Goal: Task Accomplishment & Management: Manage account settings

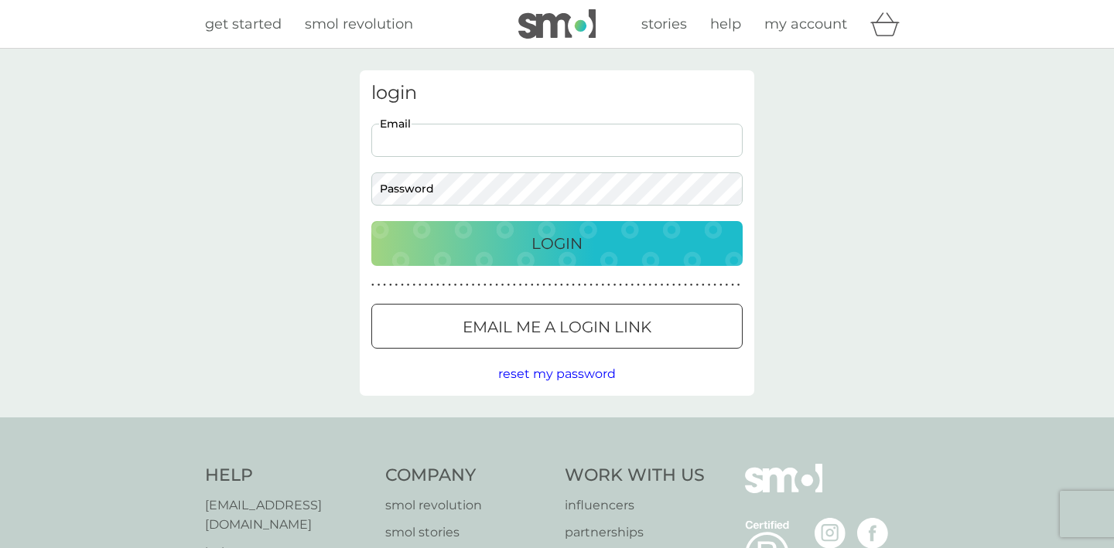
click at [459, 138] on input "Email" at bounding box center [556, 140] width 371 height 33
type input "[EMAIL_ADDRESS][DOMAIN_NAME]"
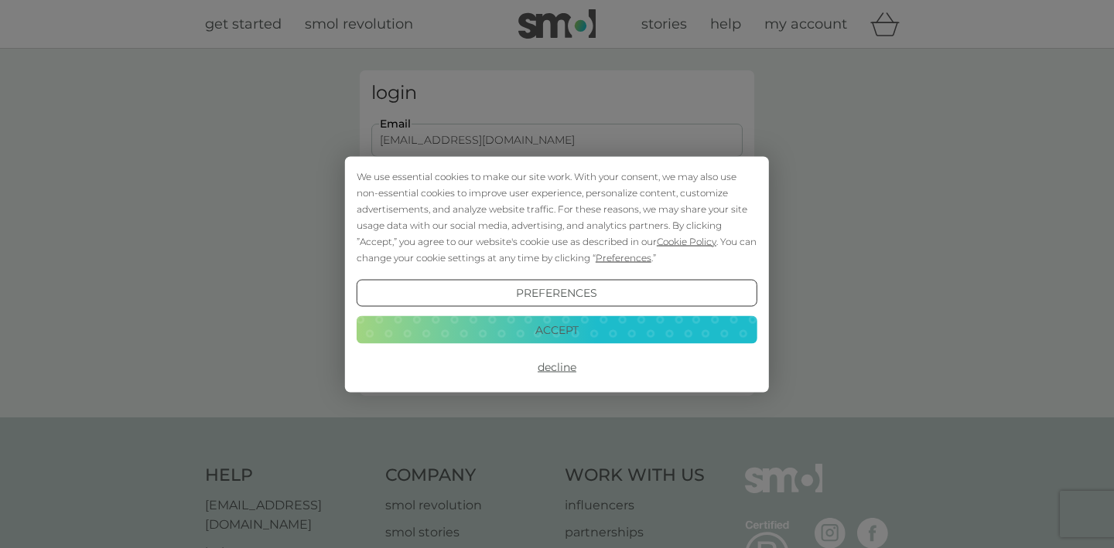
click at [645, 337] on button "Accept" at bounding box center [557, 330] width 401 height 28
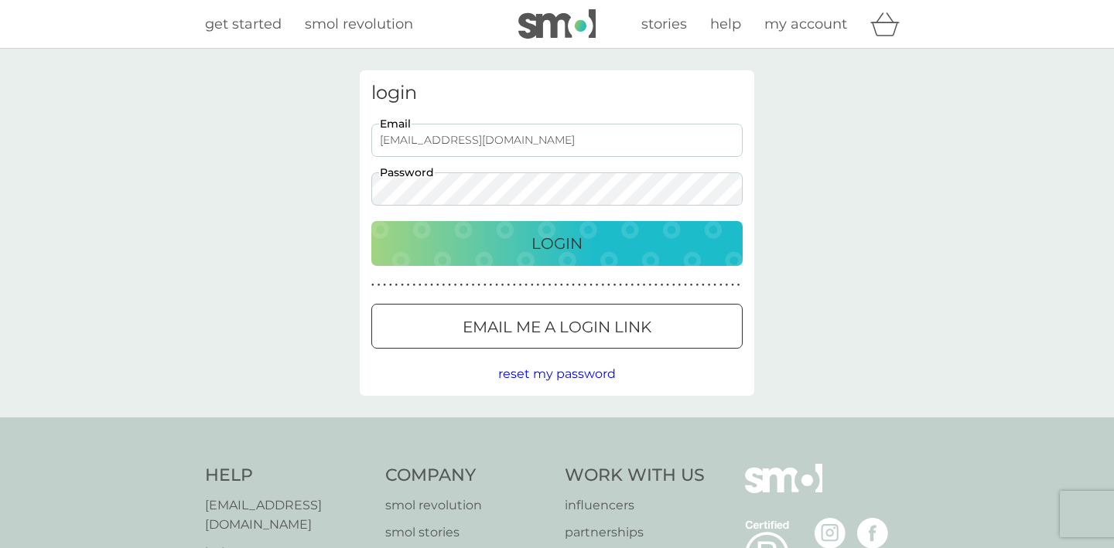
click at [614, 251] on div "Login" at bounding box center [557, 243] width 340 height 25
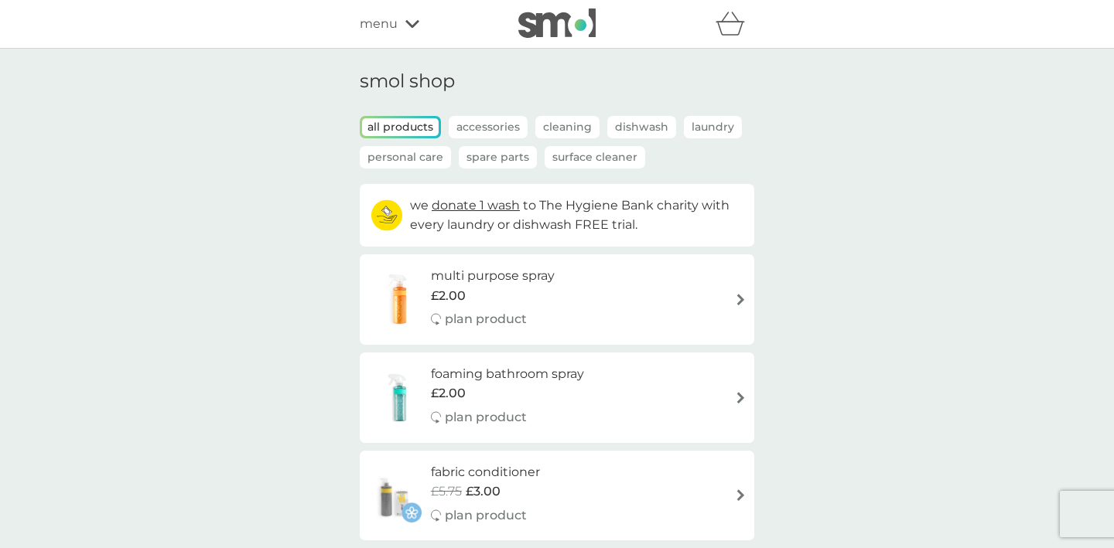
click at [470, 206] on span "donate 1 wash" at bounding box center [476, 205] width 88 height 15
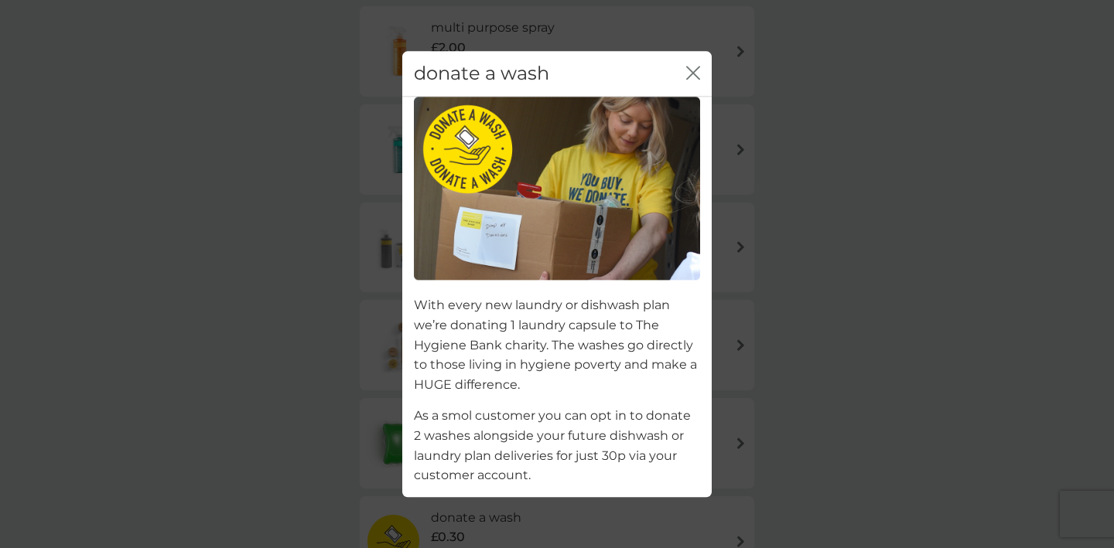
scroll to position [262, 0]
click at [694, 68] on icon "close" at bounding box center [693, 73] width 14 height 14
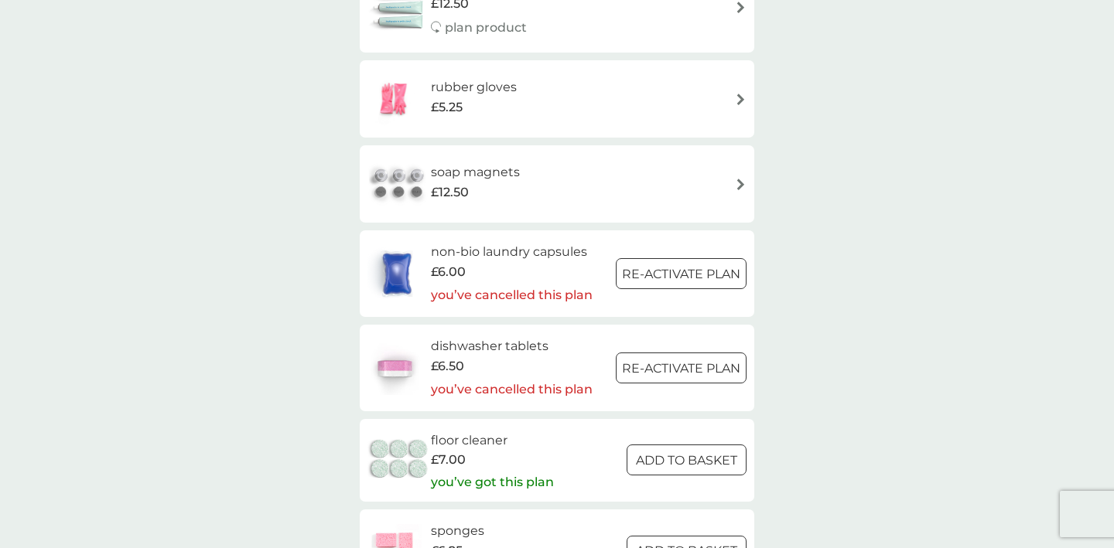
scroll to position [2044, 0]
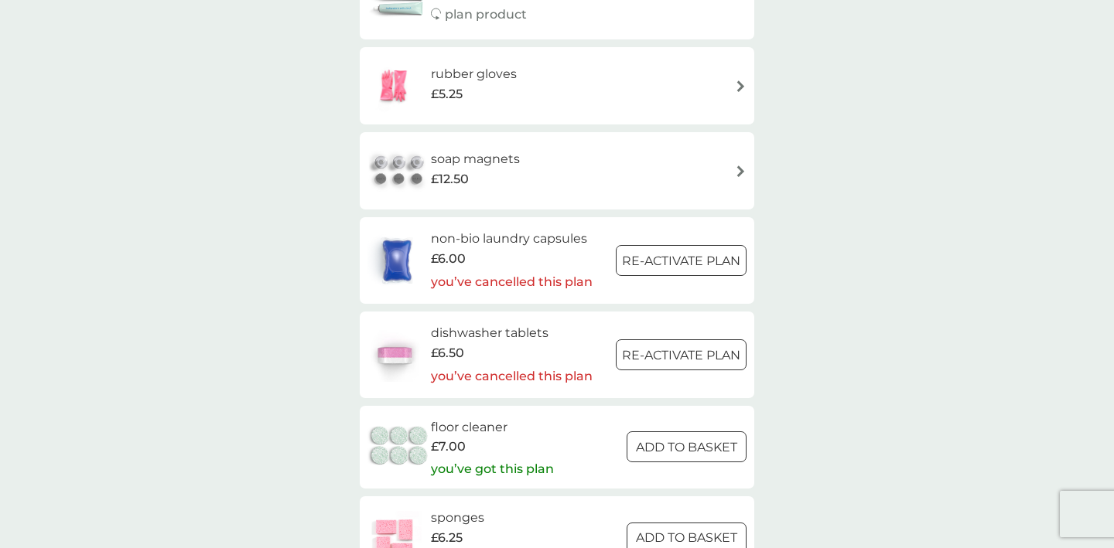
click at [683, 254] on div at bounding box center [682, 261] width 56 height 16
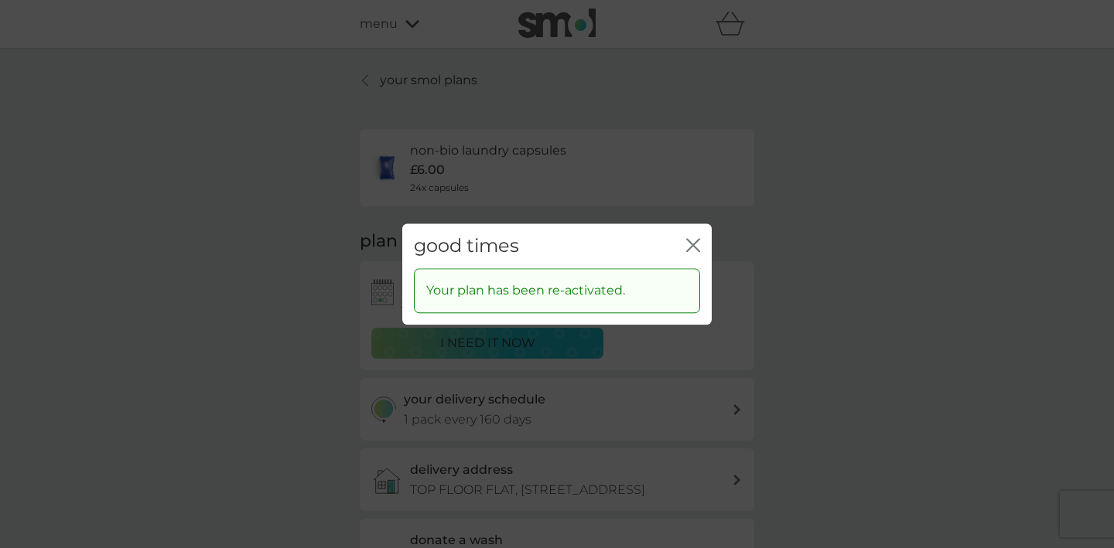
click at [694, 243] on icon "close" at bounding box center [696, 245] width 6 height 12
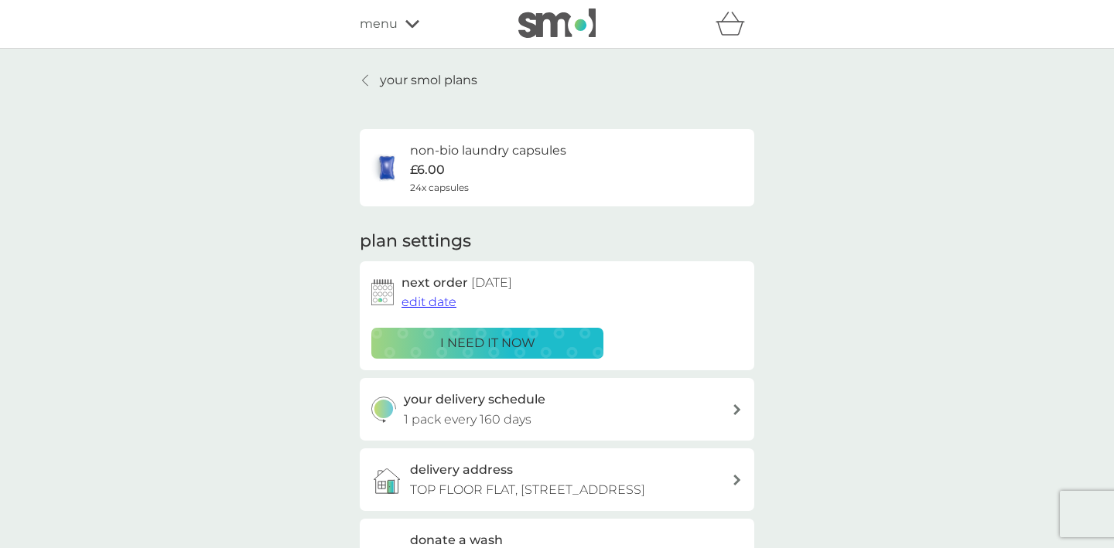
click at [481, 342] on p "i need it now" at bounding box center [487, 343] width 95 height 20
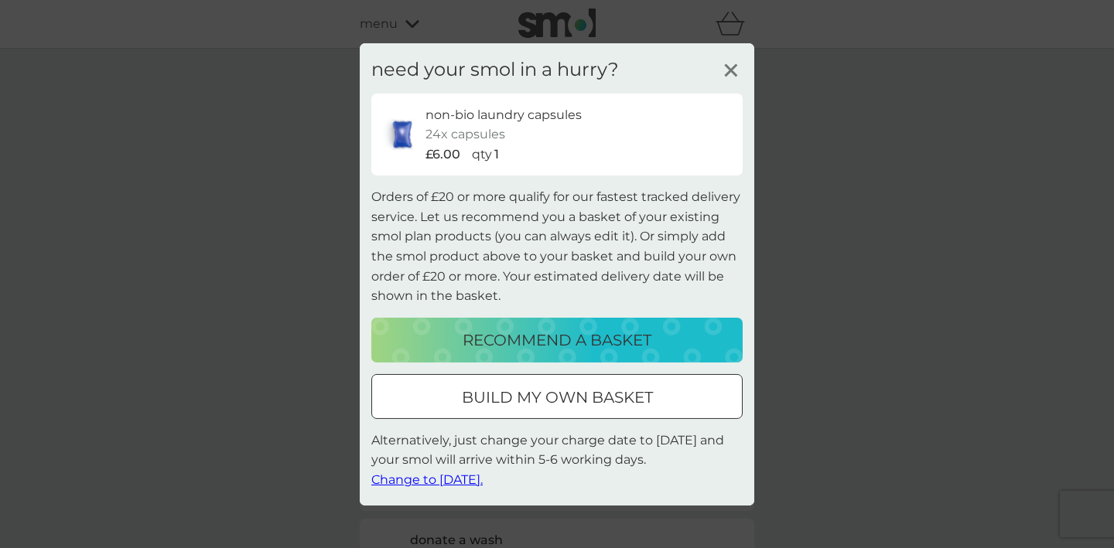
click at [575, 399] on div at bounding box center [557, 397] width 56 height 16
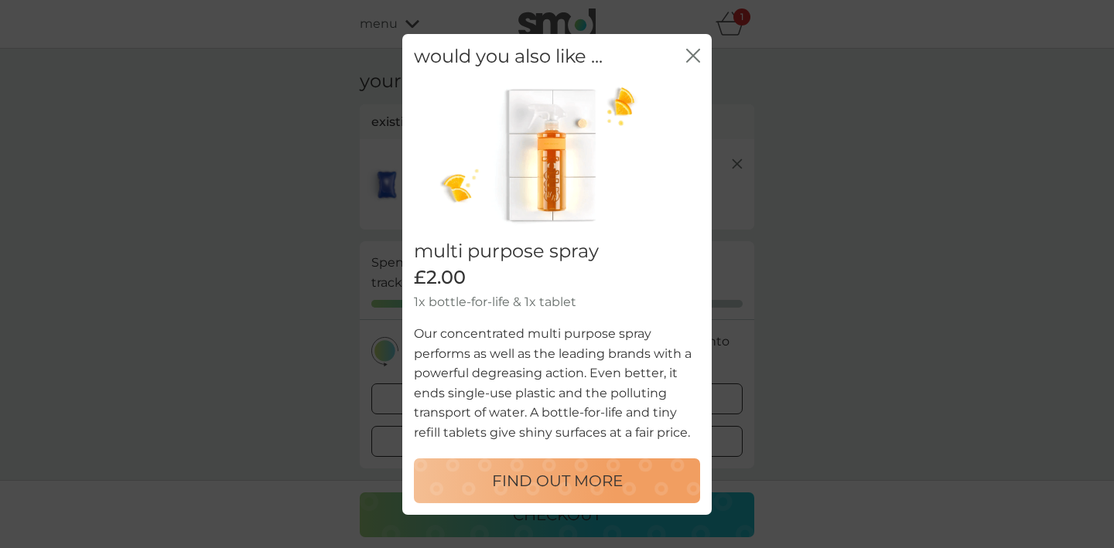
click at [695, 50] on icon "close" at bounding box center [693, 55] width 14 height 14
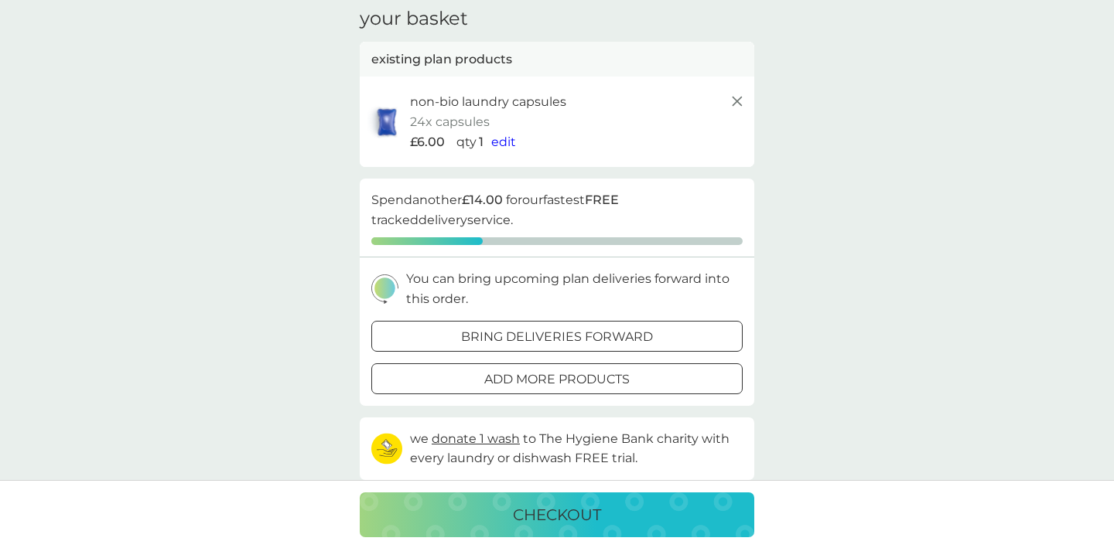
scroll to position [49, 0]
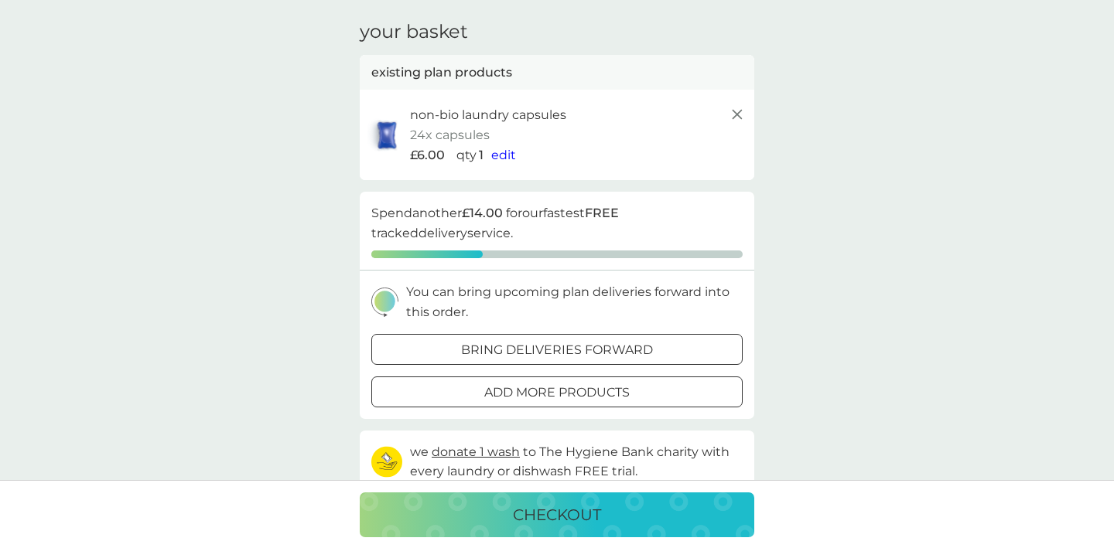
click at [585, 357] on p "bring deliveries forward" at bounding box center [557, 350] width 192 height 20
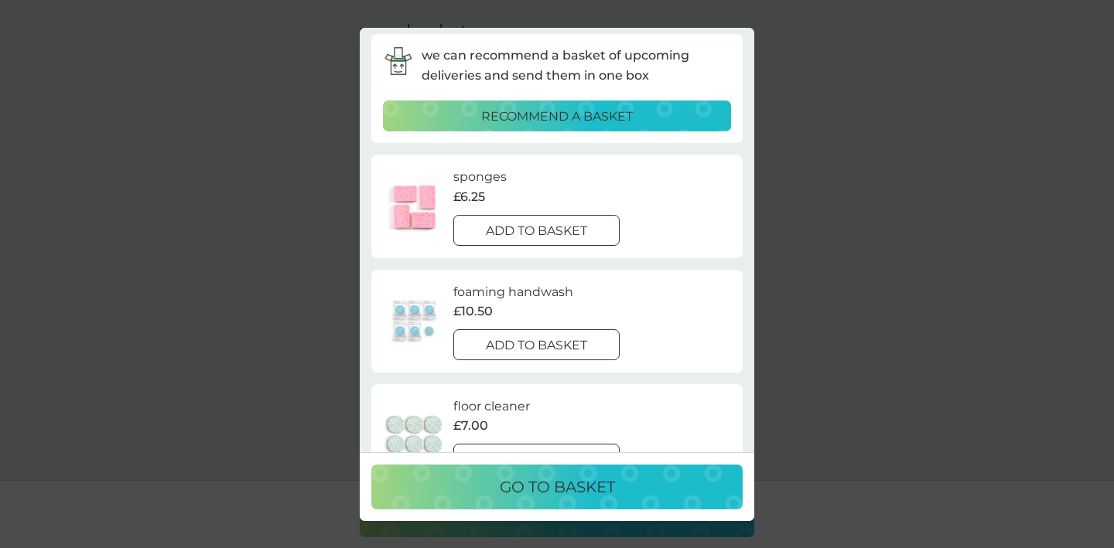
scroll to position [0, 0]
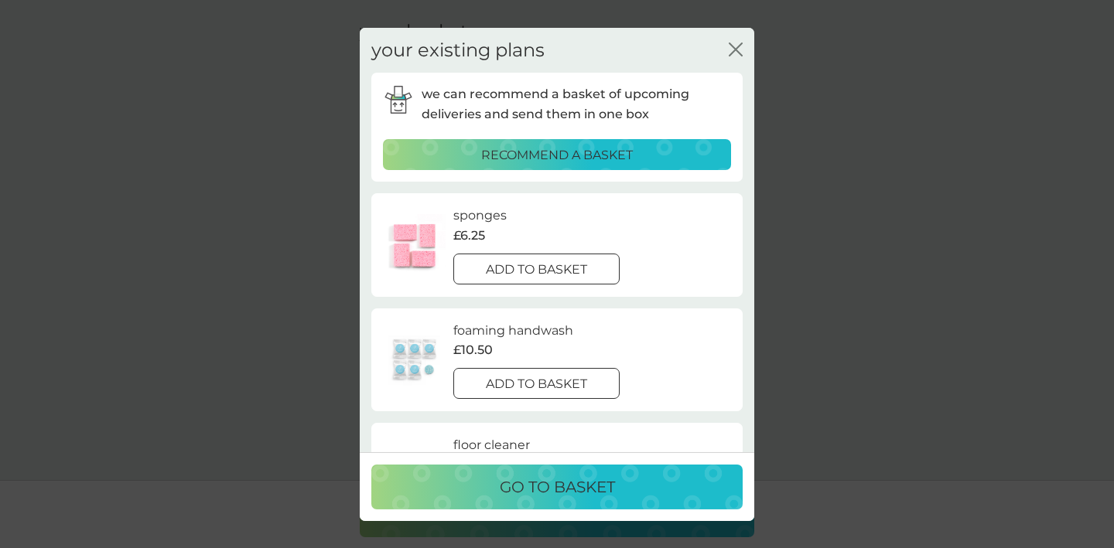
click at [589, 488] on p "go to basket" at bounding box center [557, 487] width 115 height 25
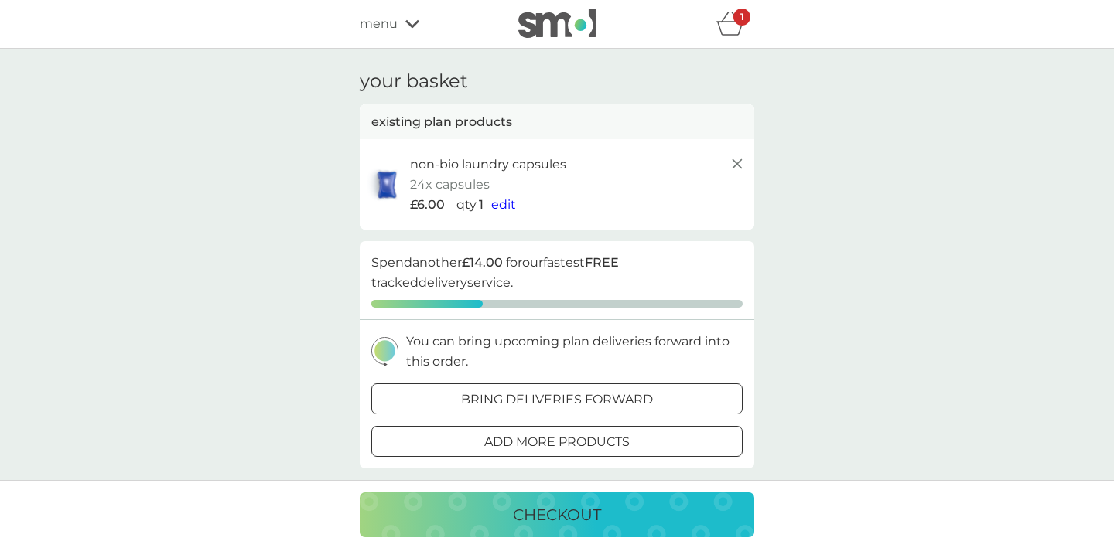
click at [501, 202] on span "edit" at bounding box center [503, 204] width 25 height 15
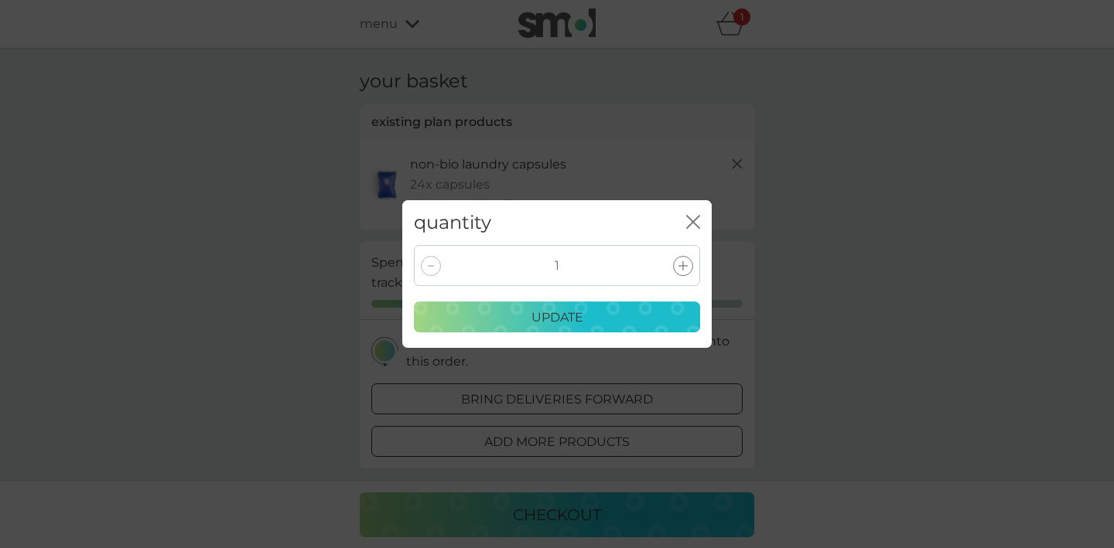
click at [591, 317] on div "update" at bounding box center [557, 318] width 266 height 20
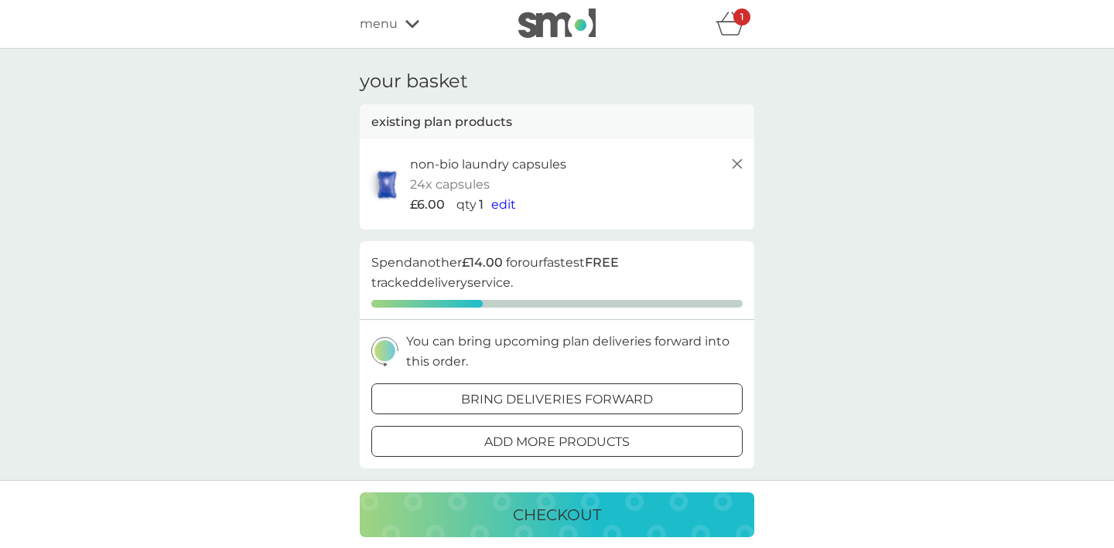
click at [739, 163] on icon at bounding box center [737, 164] width 19 height 19
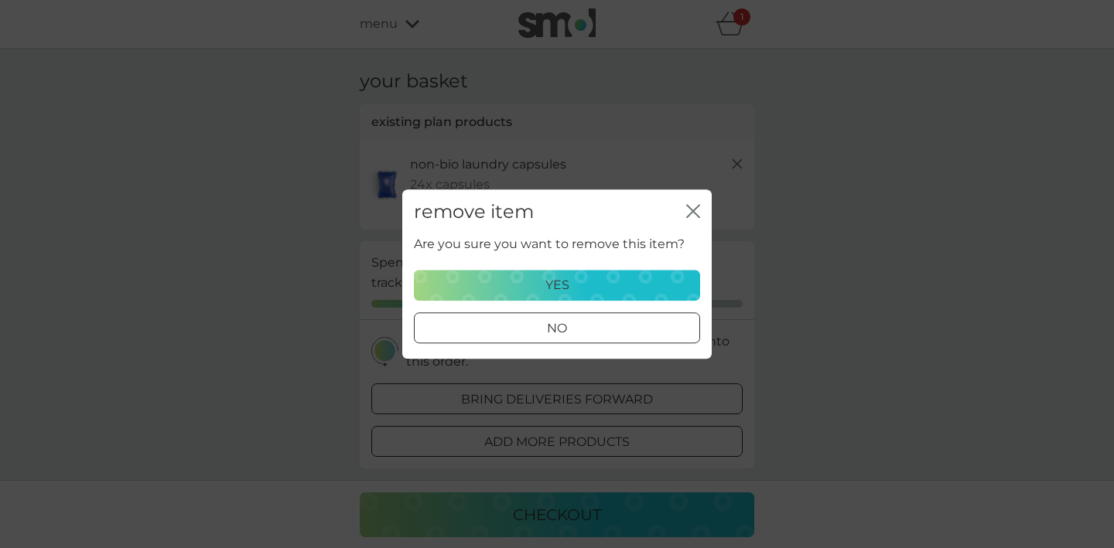
click at [645, 295] on div "yes" at bounding box center [557, 285] width 266 height 20
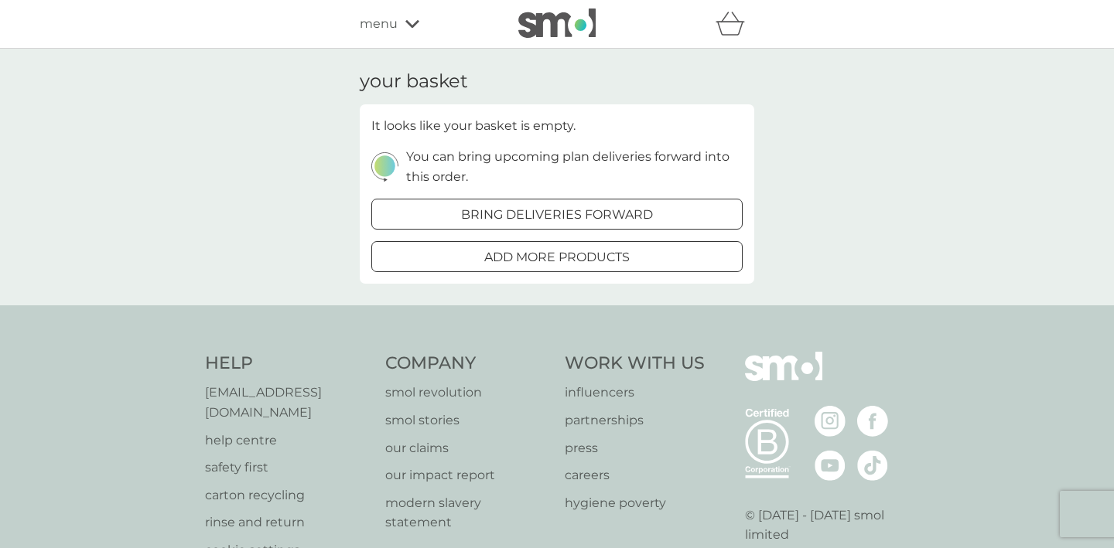
click at [731, 23] on icon "basket" at bounding box center [729, 24] width 29 height 24
click at [378, 22] on span "menu" at bounding box center [379, 24] width 38 height 20
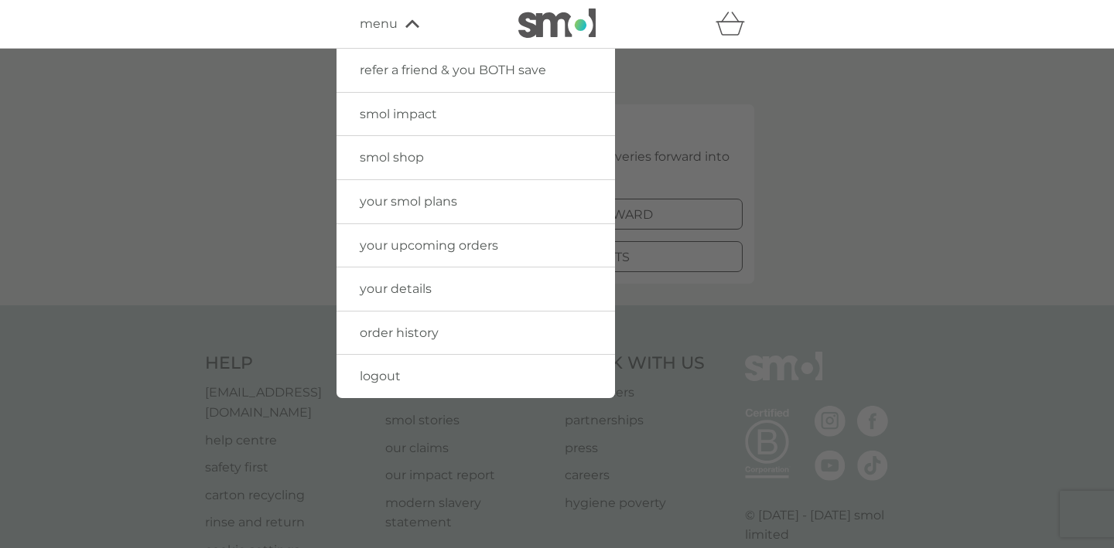
click at [431, 253] on link "your upcoming orders" at bounding box center [475, 245] width 278 height 43
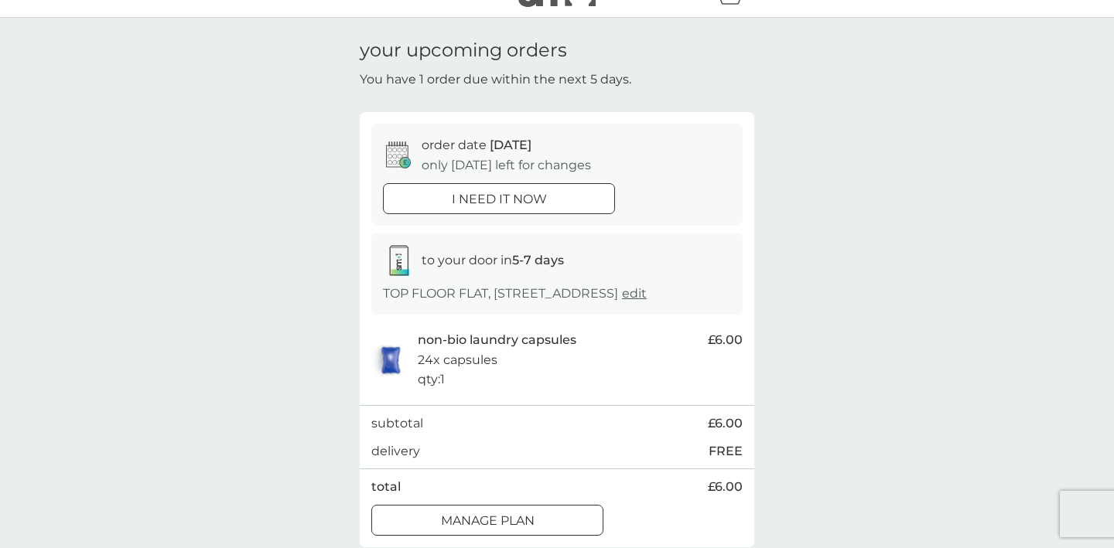
scroll to position [30, 0]
click at [548, 199] on div "i need it now" at bounding box center [499, 200] width 230 height 20
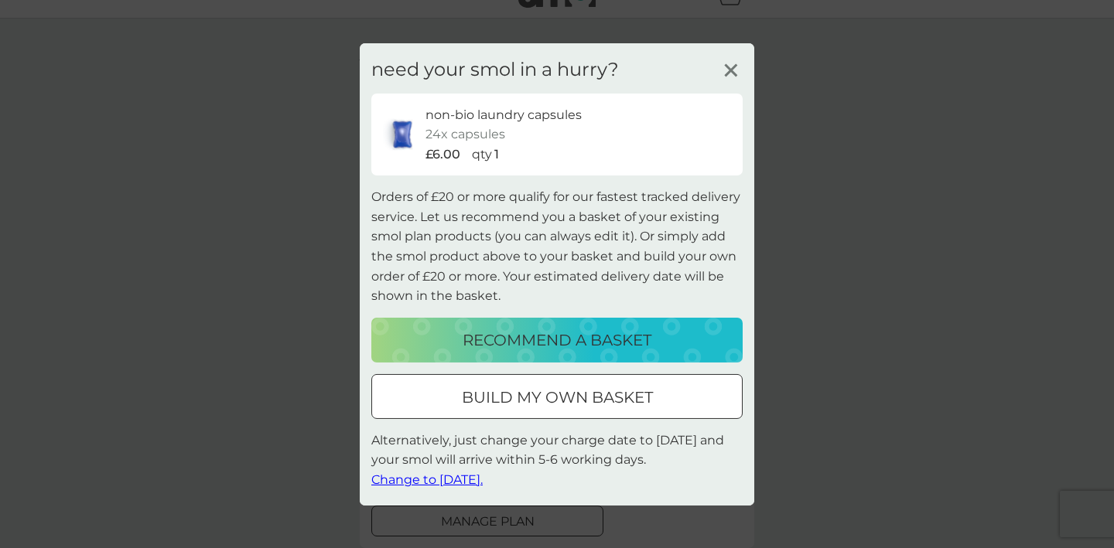
click at [734, 72] on line at bounding box center [731, 70] width 12 height 12
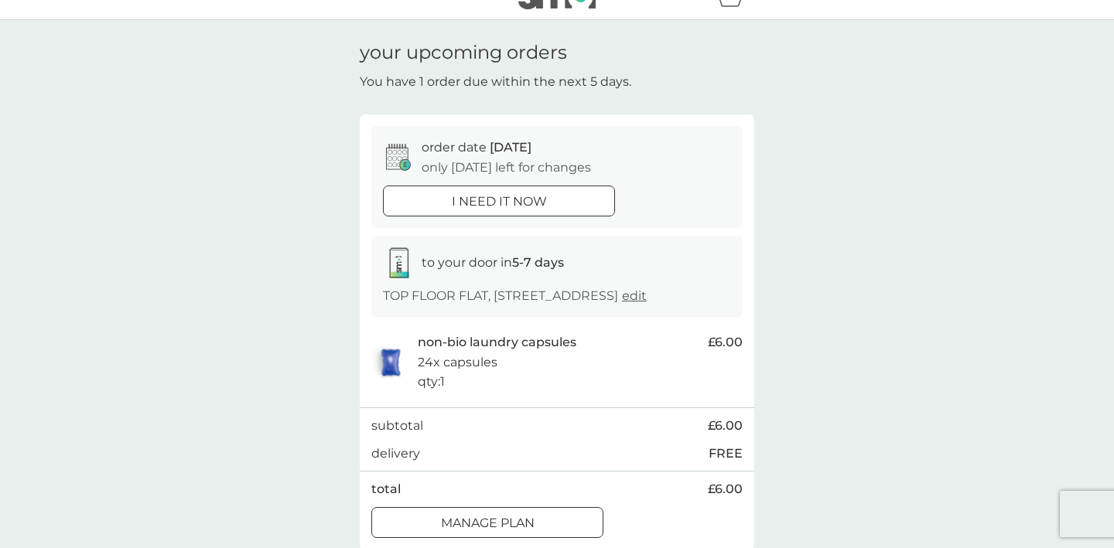
scroll to position [0, 0]
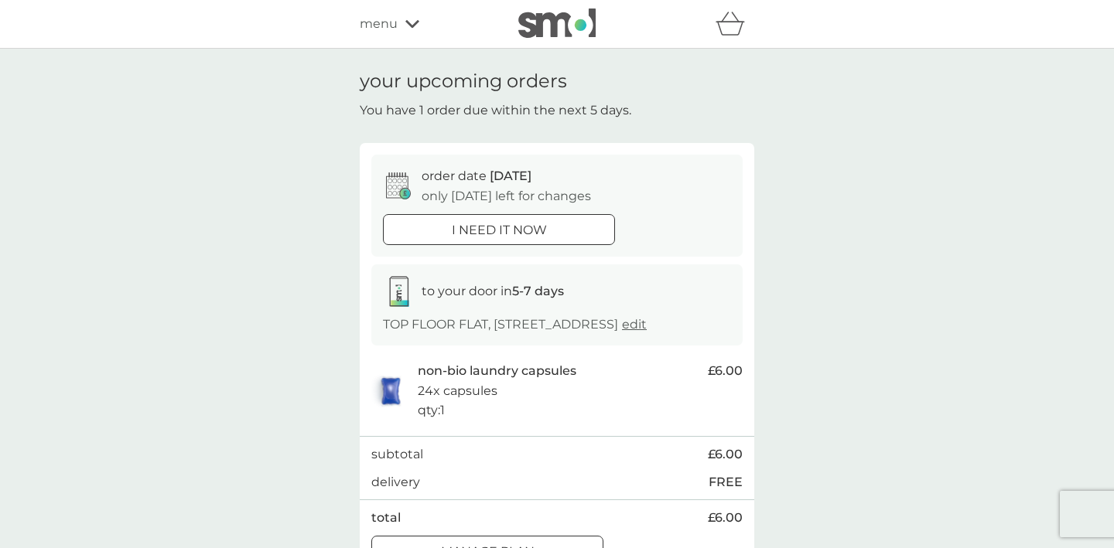
click at [622, 332] on span "edit" at bounding box center [634, 324] width 25 height 15
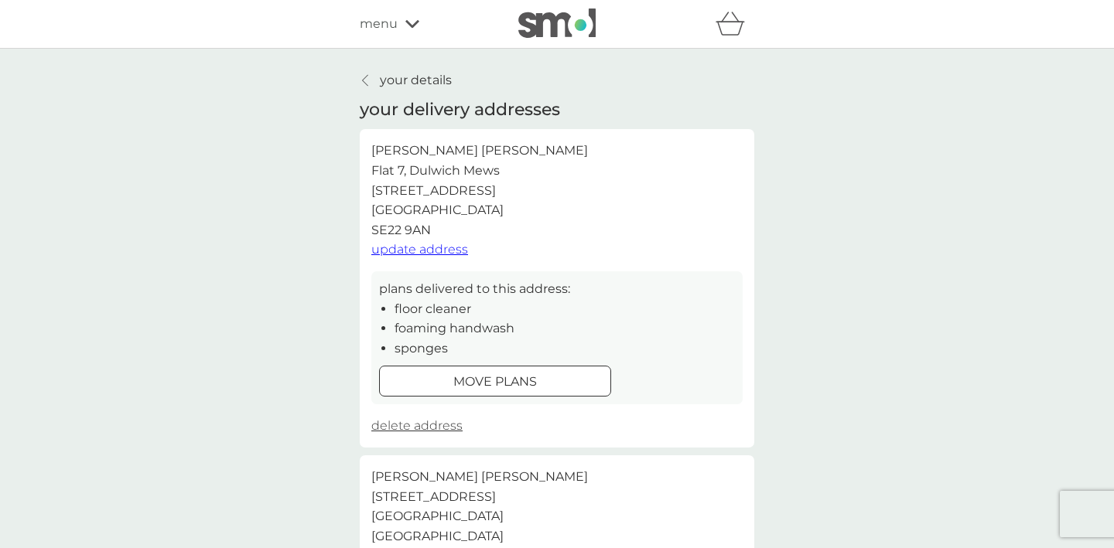
click at [435, 252] on span "update address" at bounding box center [419, 249] width 97 height 15
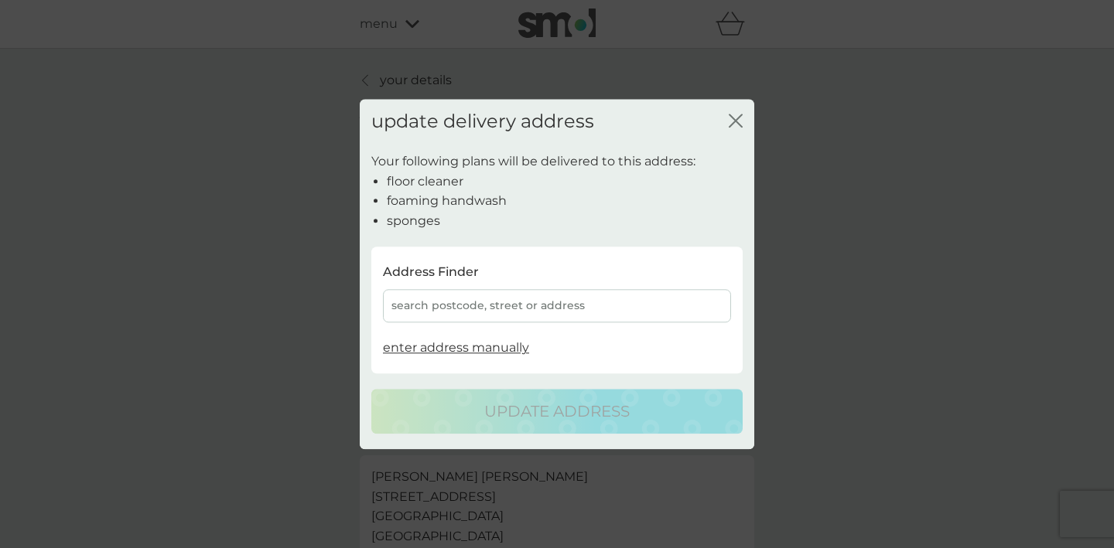
click at [732, 129] on button "close" at bounding box center [736, 122] width 14 height 16
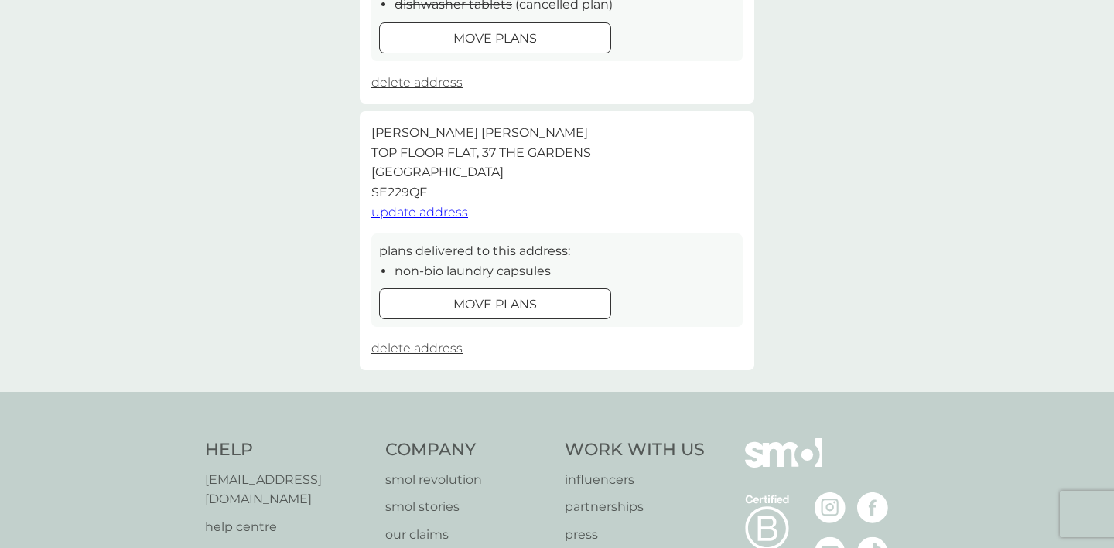
scroll to position [633, 0]
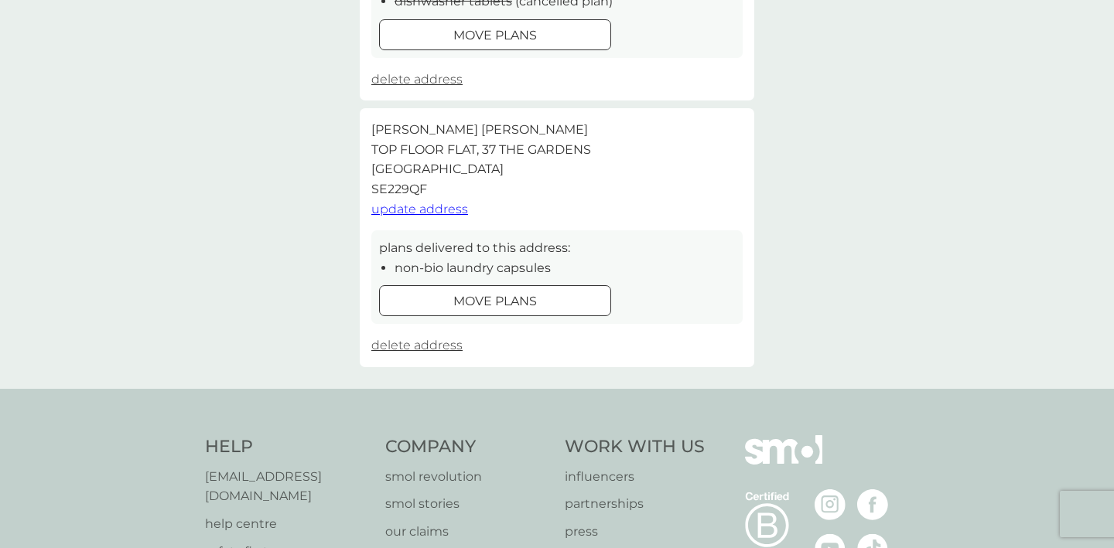
click at [506, 310] on p "move plans" at bounding box center [495, 302] width 84 height 20
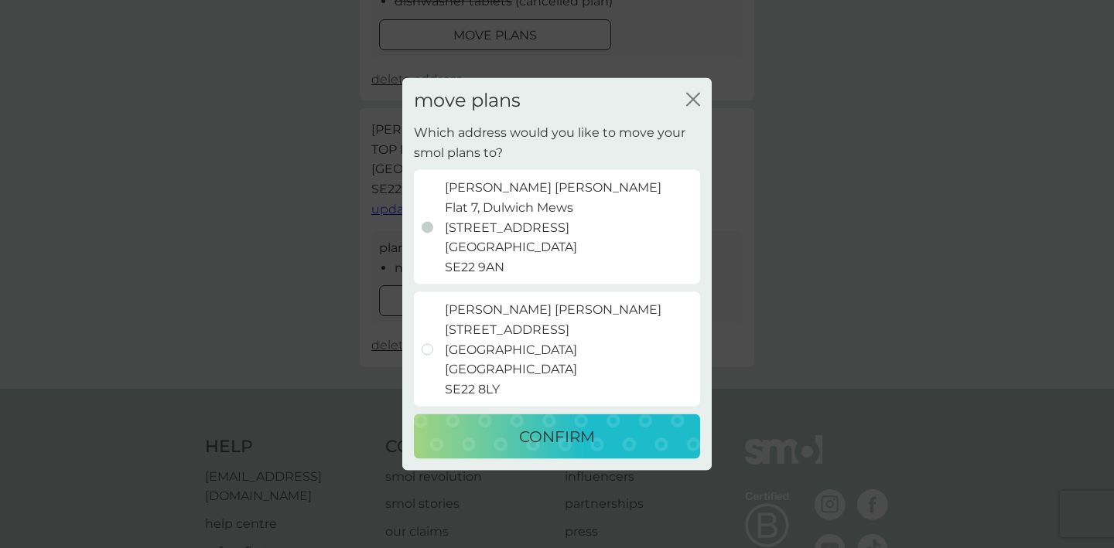
click at [518, 218] on p "[PERSON_NAME] [STREET_ADDRESS]" at bounding box center [553, 227] width 217 height 99
click at [402, 123] on input "[PERSON_NAME] [STREET_ADDRESS]" at bounding box center [402, 123] width 0 height 0
click at [579, 428] on p "CONFIRM" at bounding box center [557, 437] width 76 height 25
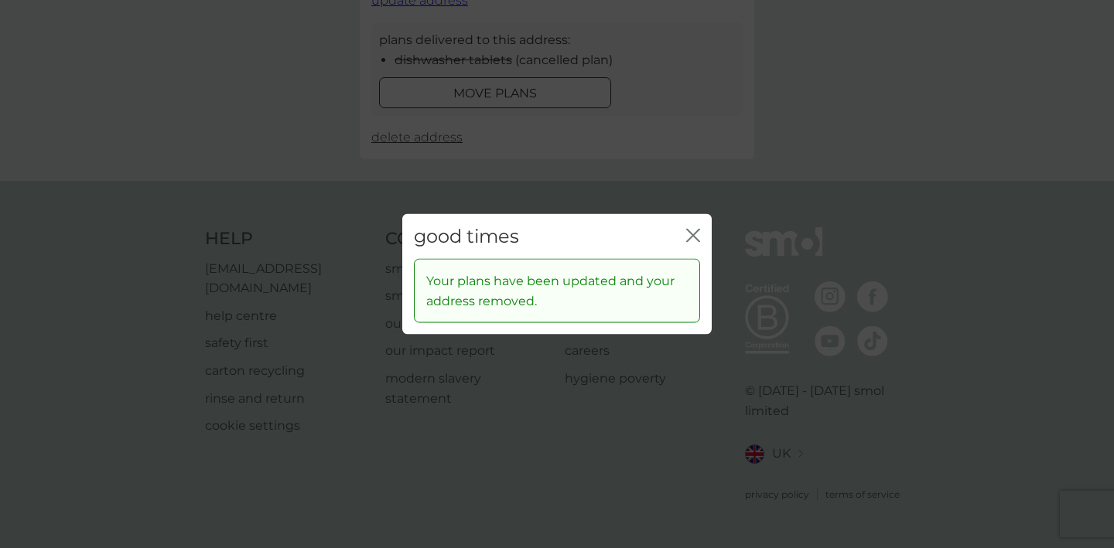
scroll to position [0, 0]
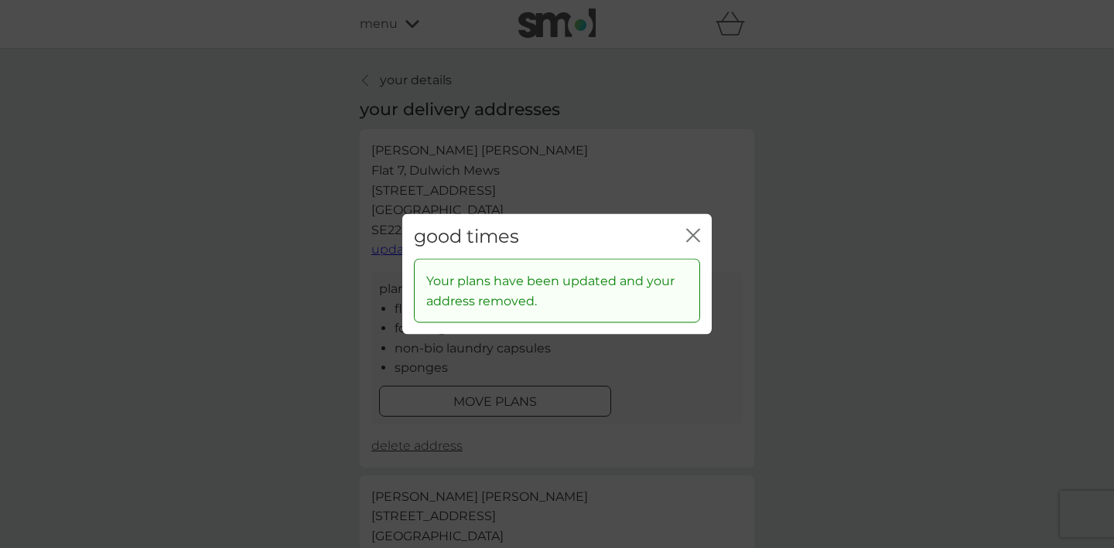
click at [688, 238] on icon "close" at bounding box center [690, 235] width 6 height 12
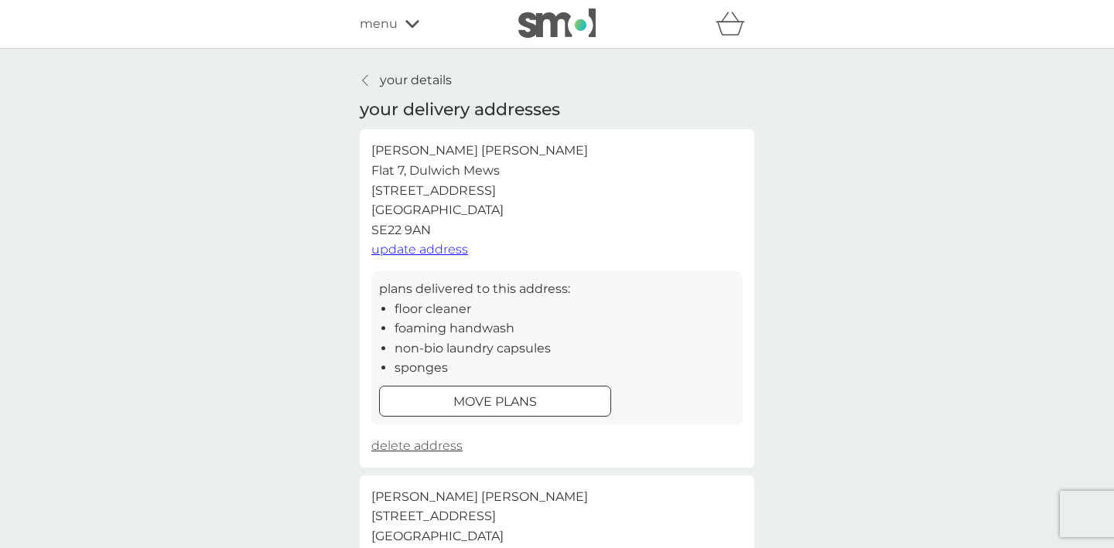
click at [371, 79] on link "your details" at bounding box center [406, 80] width 92 height 20
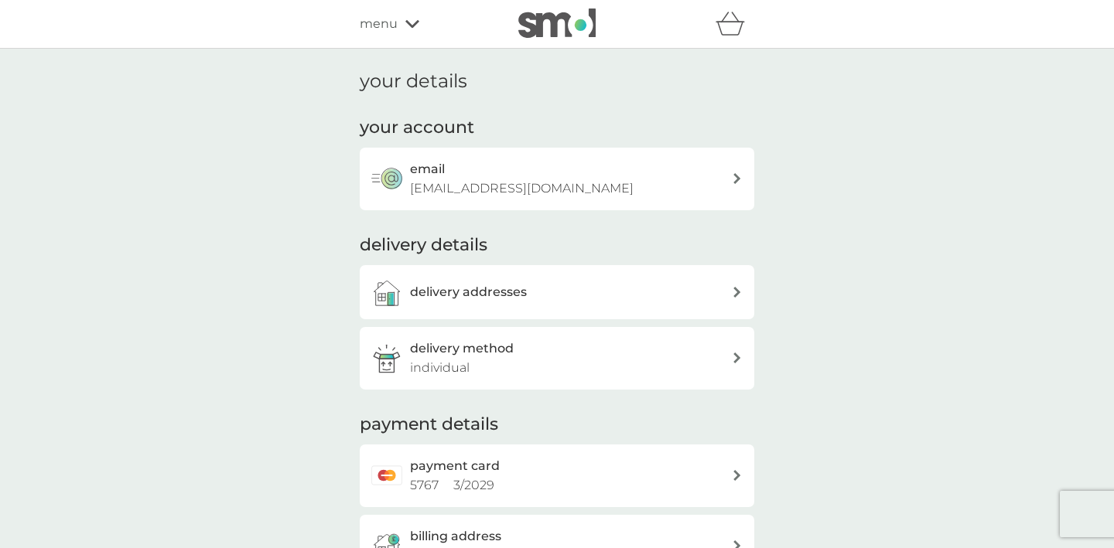
click at [382, 30] on span "menu" at bounding box center [379, 24] width 38 height 20
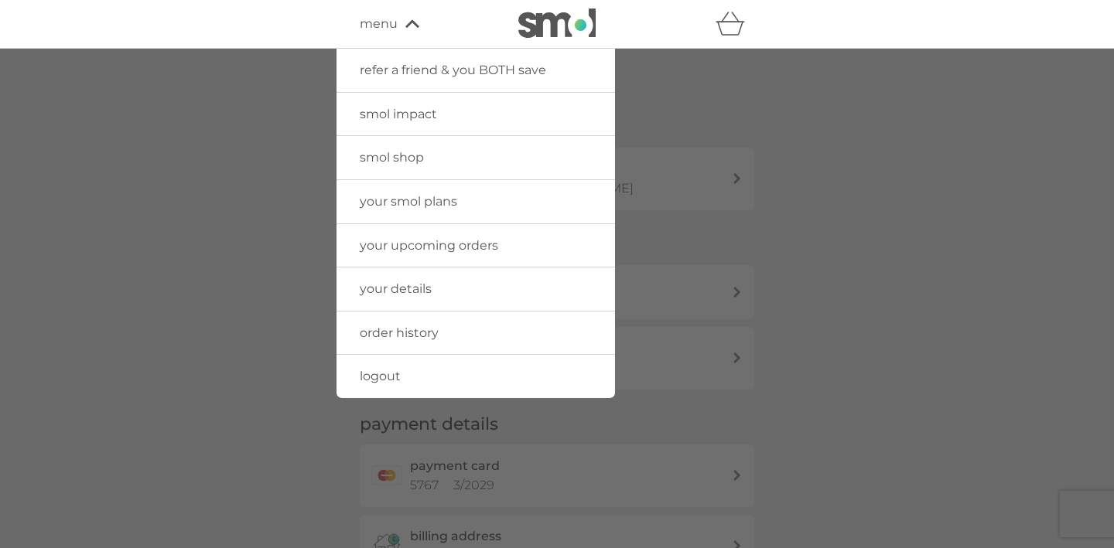
click at [408, 202] on span "your smol plans" at bounding box center [408, 201] width 97 height 15
